Goal: Information Seeking & Learning: Learn about a topic

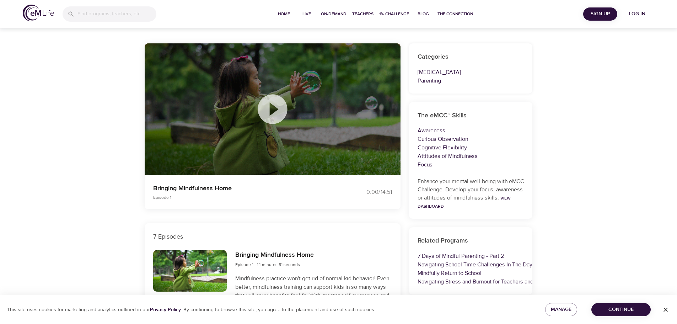
scroll to position [36, 0]
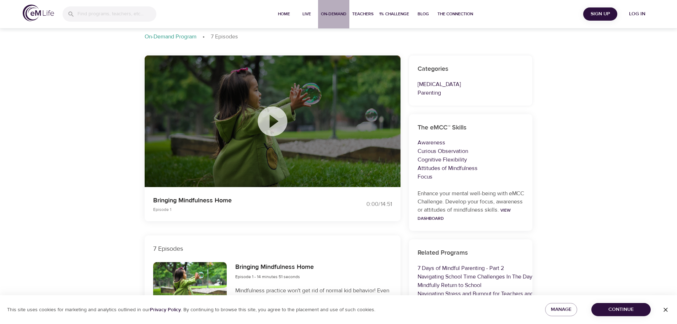
click at [333, 17] on span "On-Demand" at bounding box center [334, 13] width 26 height 7
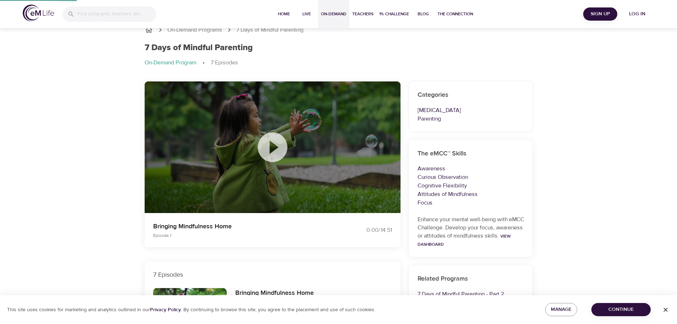
select select "recent"
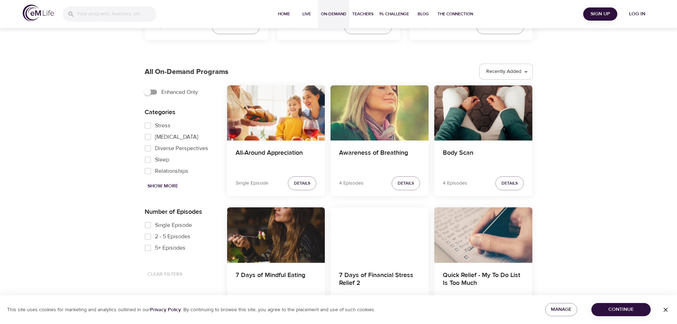
scroll to position [178, 0]
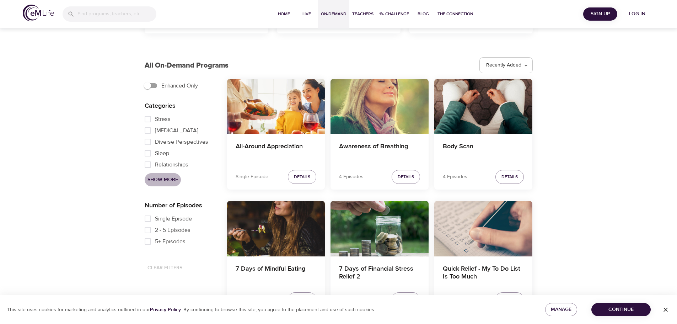
click at [164, 182] on span "Show More" at bounding box center [162, 179] width 31 height 9
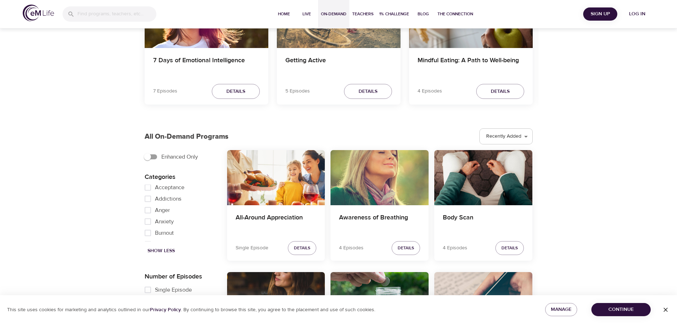
scroll to position [0, 0]
click at [149, 211] on input "Anger" at bounding box center [148, 212] width 14 height 11
checkbox input "true"
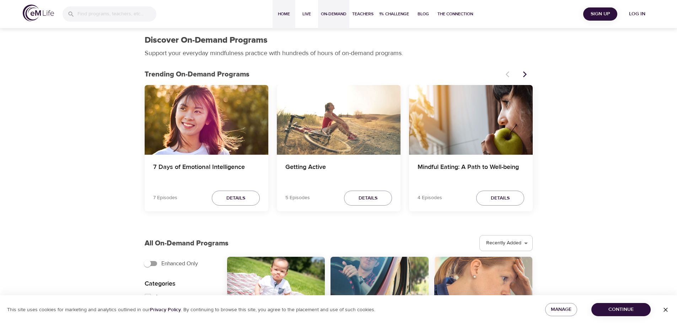
click at [285, 15] on span "Home" at bounding box center [283, 13] width 17 height 7
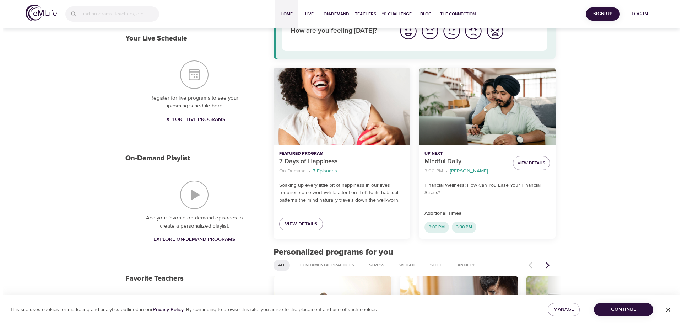
scroll to position [66, 0]
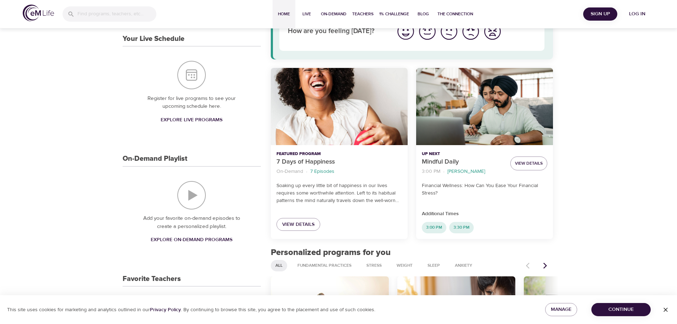
click at [633, 16] on span "Log in" at bounding box center [637, 14] width 28 height 9
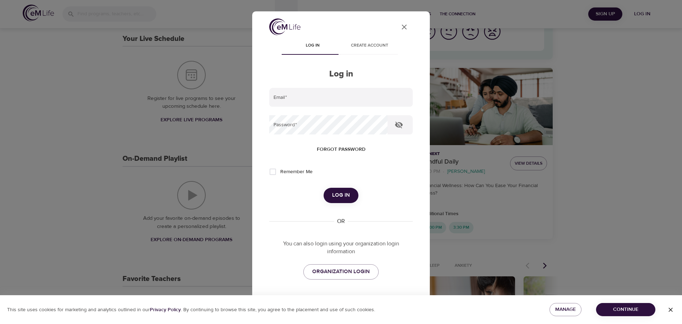
type input "[EMAIL_ADDRESS][DOMAIN_NAME]"
click at [272, 171] on input "Remember Me" at bounding box center [272, 171] width 15 height 15
checkbox input "true"
click at [336, 195] on span "Log in" at bounding box center [341, 194] width 18 height 9
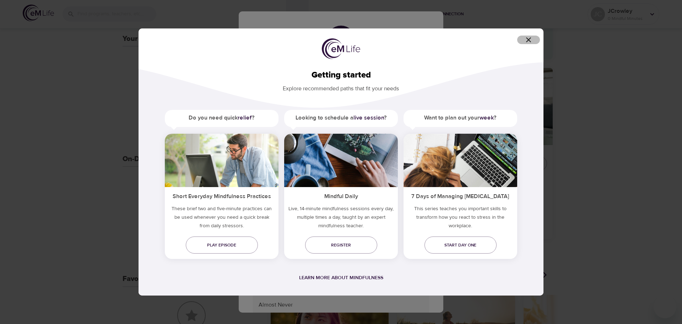
click at [530, 43] on icon "button" at bounding box center [529, 40] width 9 height 9
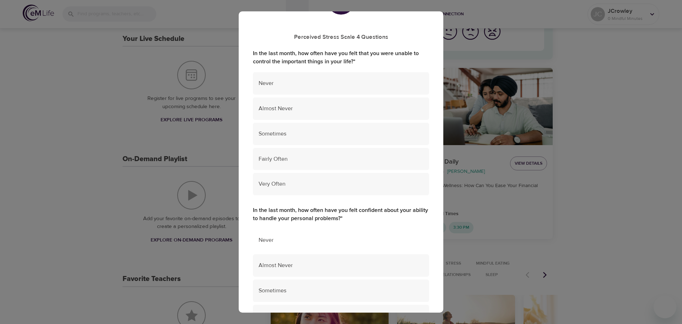
scroll to position [0, 0]
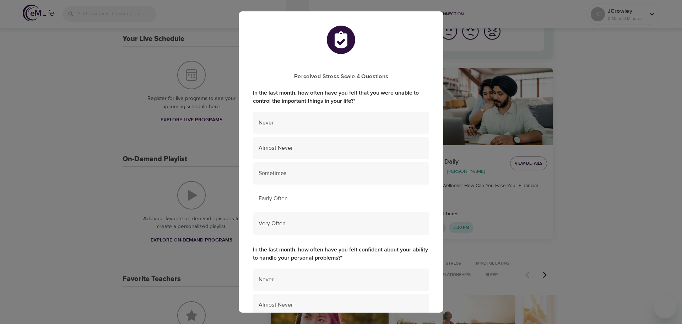
click at [304, 199] on span "Fairly Often" at bounding box center [341, 198] width 165 height 8
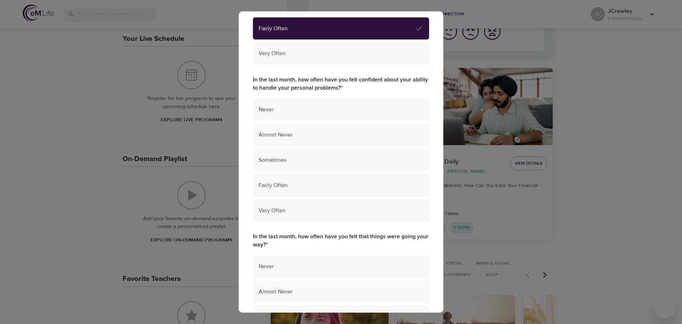
scroll to position [178, 0]
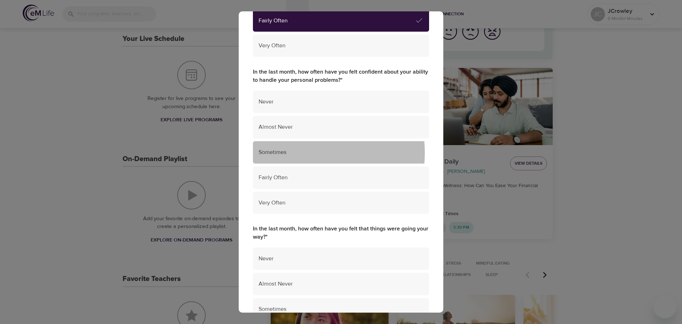
click at [293, 153] on span "Sometimes" at bounding box center [341, 152] width 165 height 8
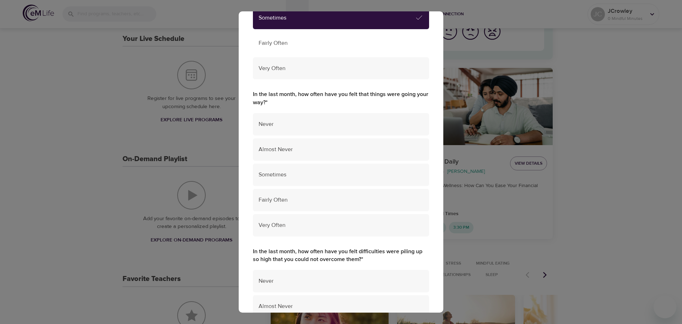
scroll to position [320, 0]
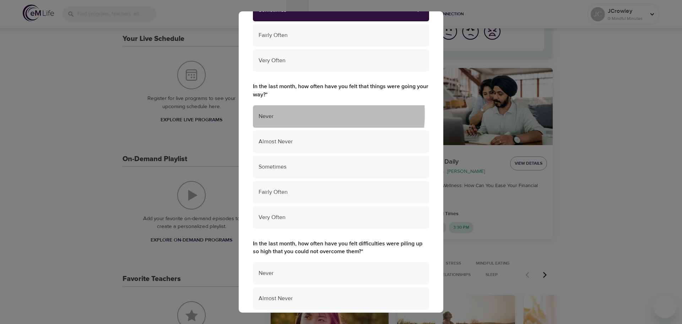
click at [286, 114] on span "Never" at bounding box center [341, 116] width 165 height 8
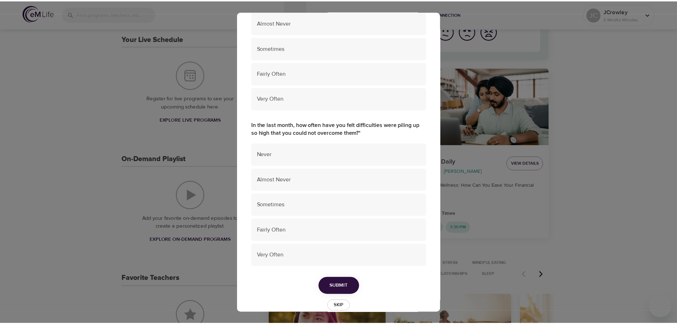
scroll to position [452, 0]
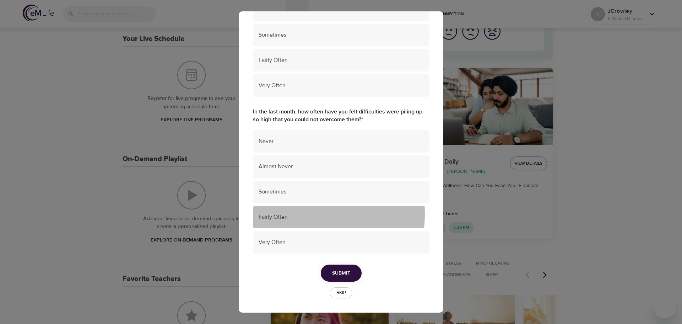
click at [285, 214] on span "Fairly Often" at bounding box center [341, 217] width 165 height 8
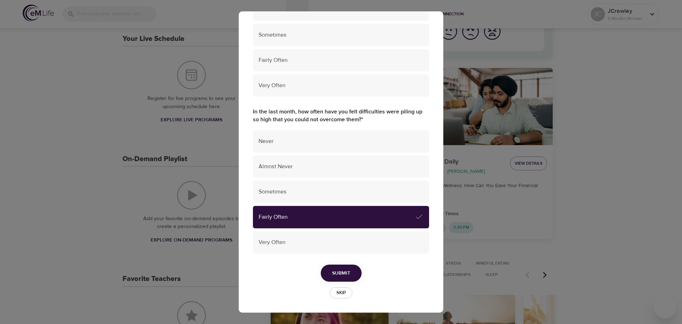
click at [337, 274] on span "Submit" at bounding box center [341, 273] width 18 height 9
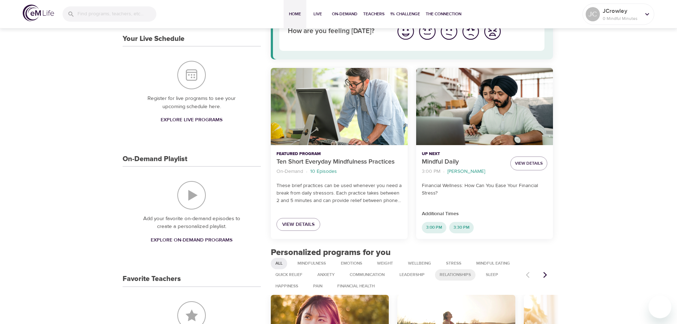
click at [452, 273] on span "Relationships" at bounding box center [455, 275] width 40 height 6
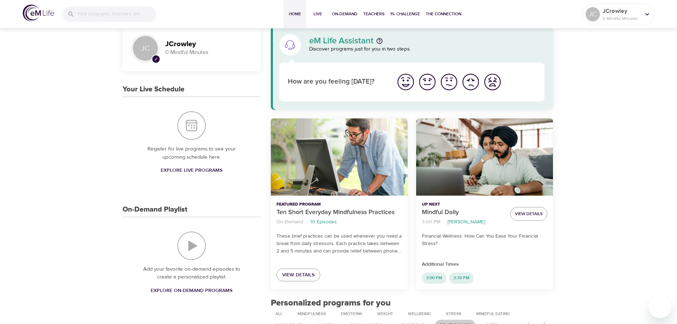
scroll to position [0, 0]
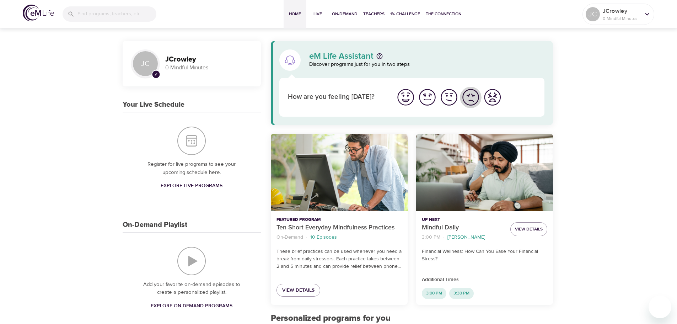
click at [472, 96] on img "I'm feeling bad" at bounding box center [471, 97] width 20 height 20
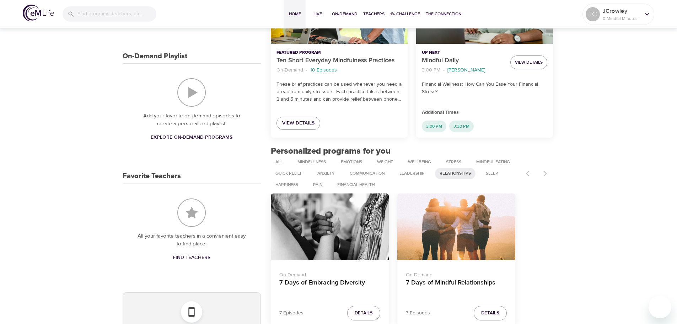
scroll to position [178, 0]
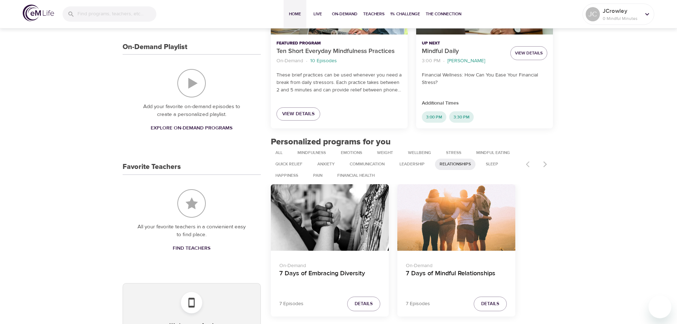
click at [545, 163] on div at bounding box center [537, 164] width 31 height 16
drag, startPoint x: 540, startPoint y: 165, endPoint x: 552, endPoint y: 164, distance: 11.7
click at [552, 164] on div at bounding box center [537, 164] width 31 height 16
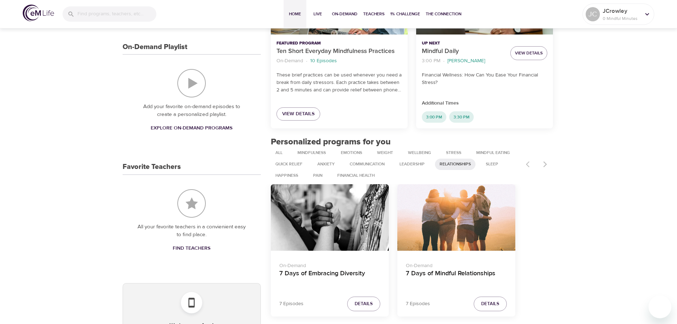
click at [552, 163] on div at bounding box center [537, 164] width 31 height 16
click at [553, 163] on div at bounding box center [537, 164] width 31 height 16
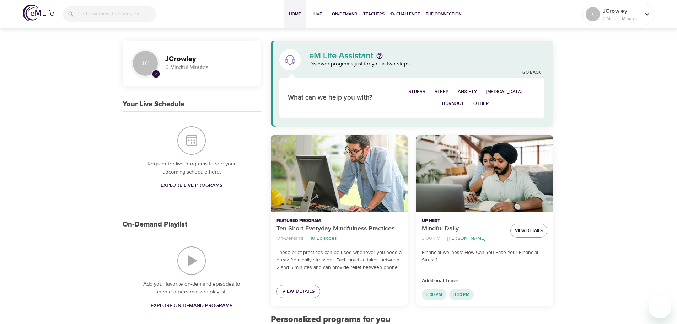
scroll to position [0, 0]
click at [488, 106] on span "Other" at bounding box center [480, 104] width 15 height 8
click at [533, 73] on link "Go Back" at bounding box center [531, 73] width 18 height 6
click at [534, 71] on link "Go Back" at bounding box center [531, 73] width 18 height 6
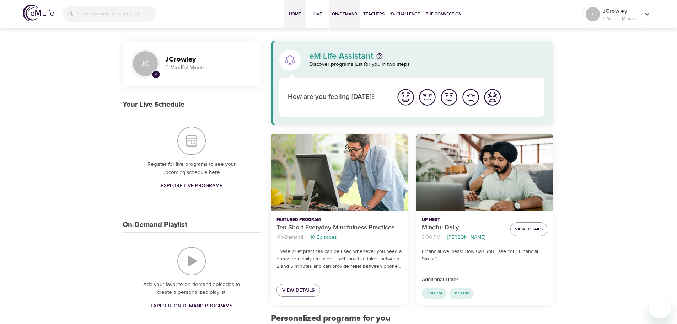
click at [356, 17] on span "On-Demand" at bounding box center [345, 13] width 26 height 7
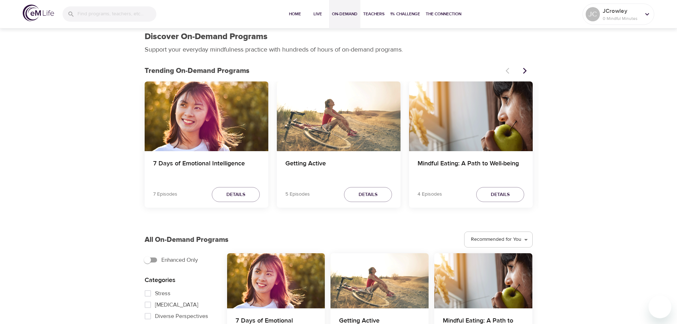
scroll to position [213, 0]
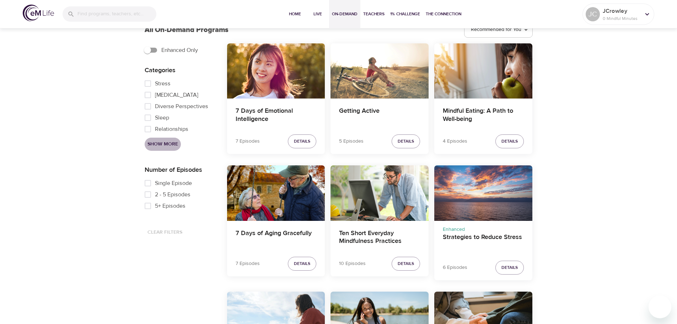
click at [170, 141] on span "Show More" at bounding box center [162, 144] width 31 height 9
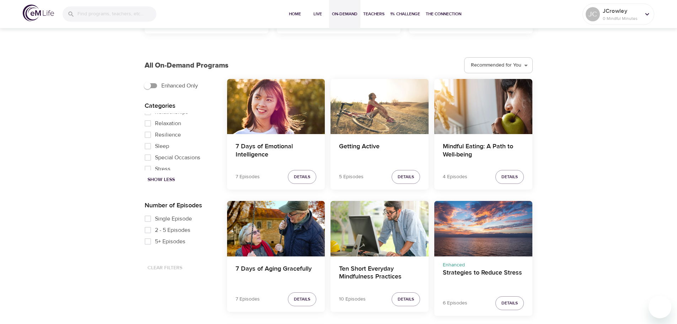
scroll to position [363, 0]
click at [149, 130] on input "Relationships" at bounding box center [148, 125] width 14 height 11
checkbox input "true"
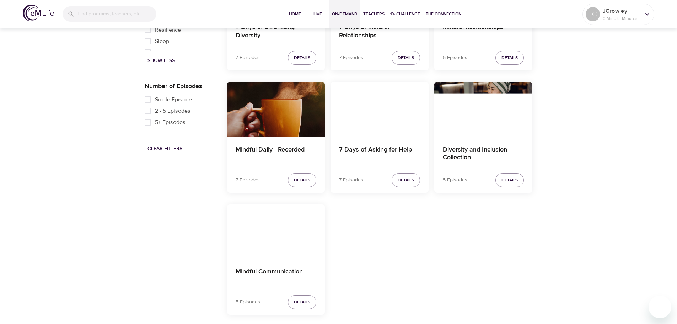
scroll to position [299, 0]
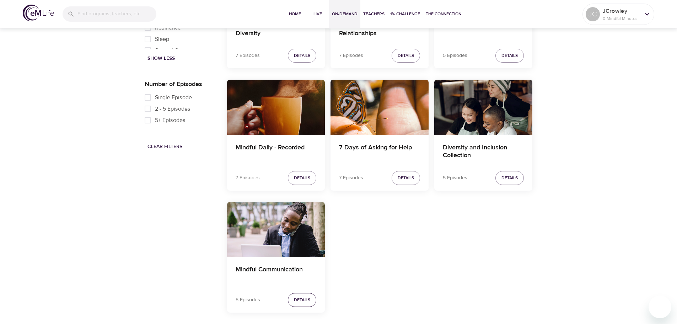
click at [306, 297] on span "Details" at bounding box center [302, 299] width 16 height 7
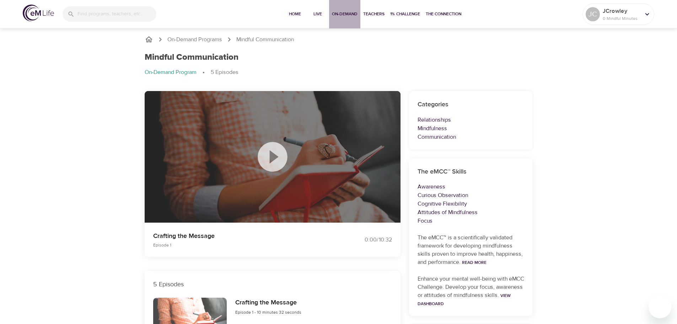
click at [356, 12] on span "On-Demand" at bounding box center [345, 13] width 26 height 7
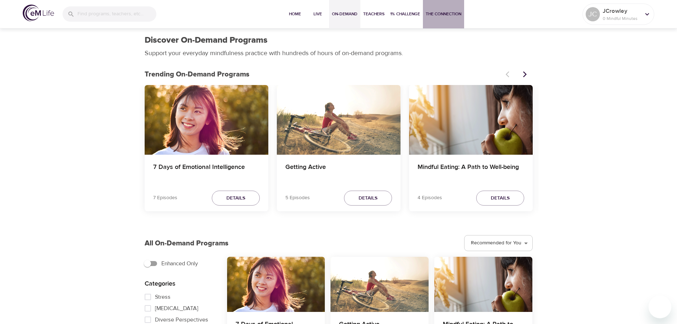
click at [447, 15] on span "The Connection" at bounding box center [444, 13] width 36 height 7
